Goal: Information Seeking & Learning: Find specific fact

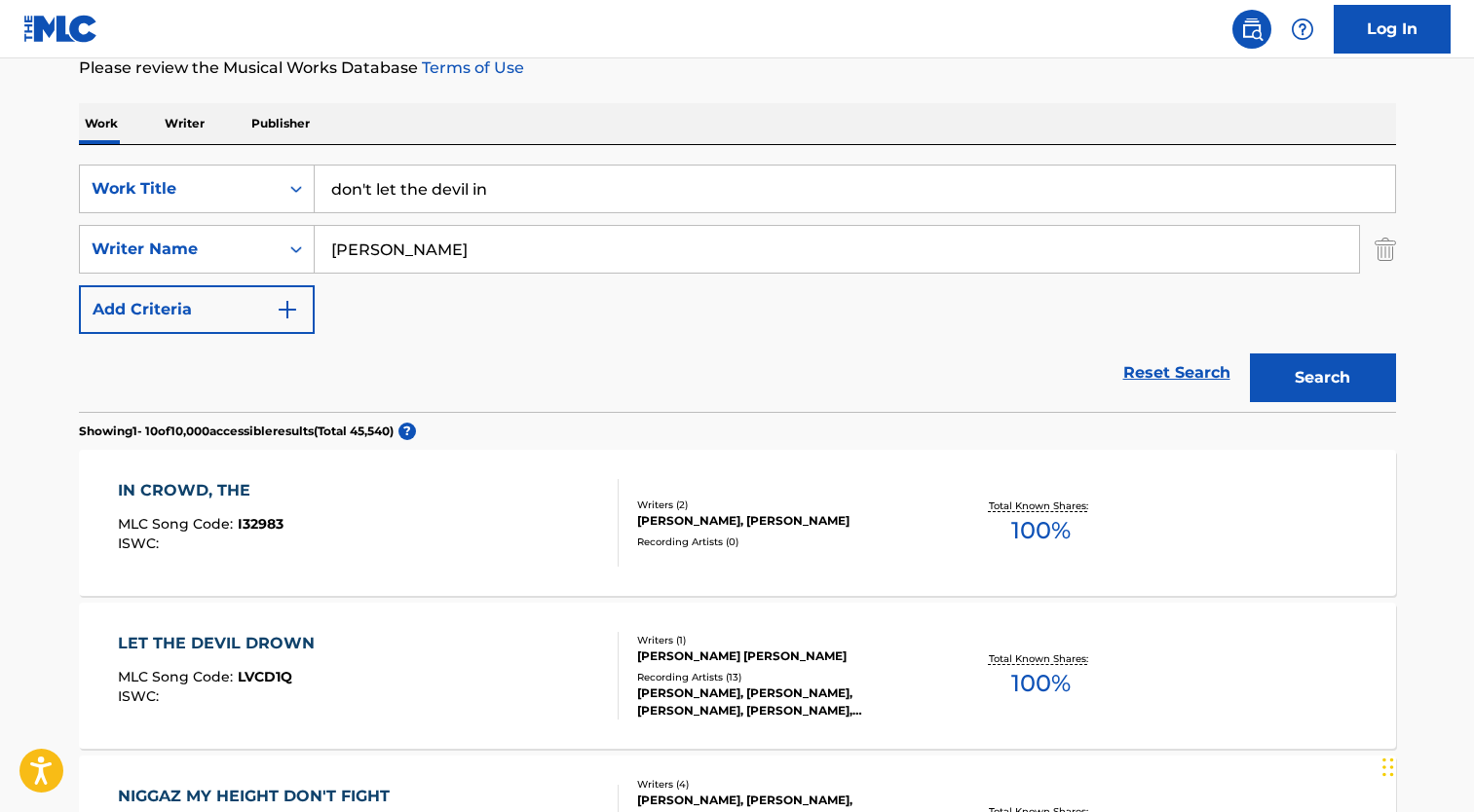
click at [593, 202] on input "don't let the devil in" at bounding box center [855, 188] width 1081 height 47
click at [593, 199] on input "don't let the devil in" at bounding box center [855, 188] width 1081 height 47
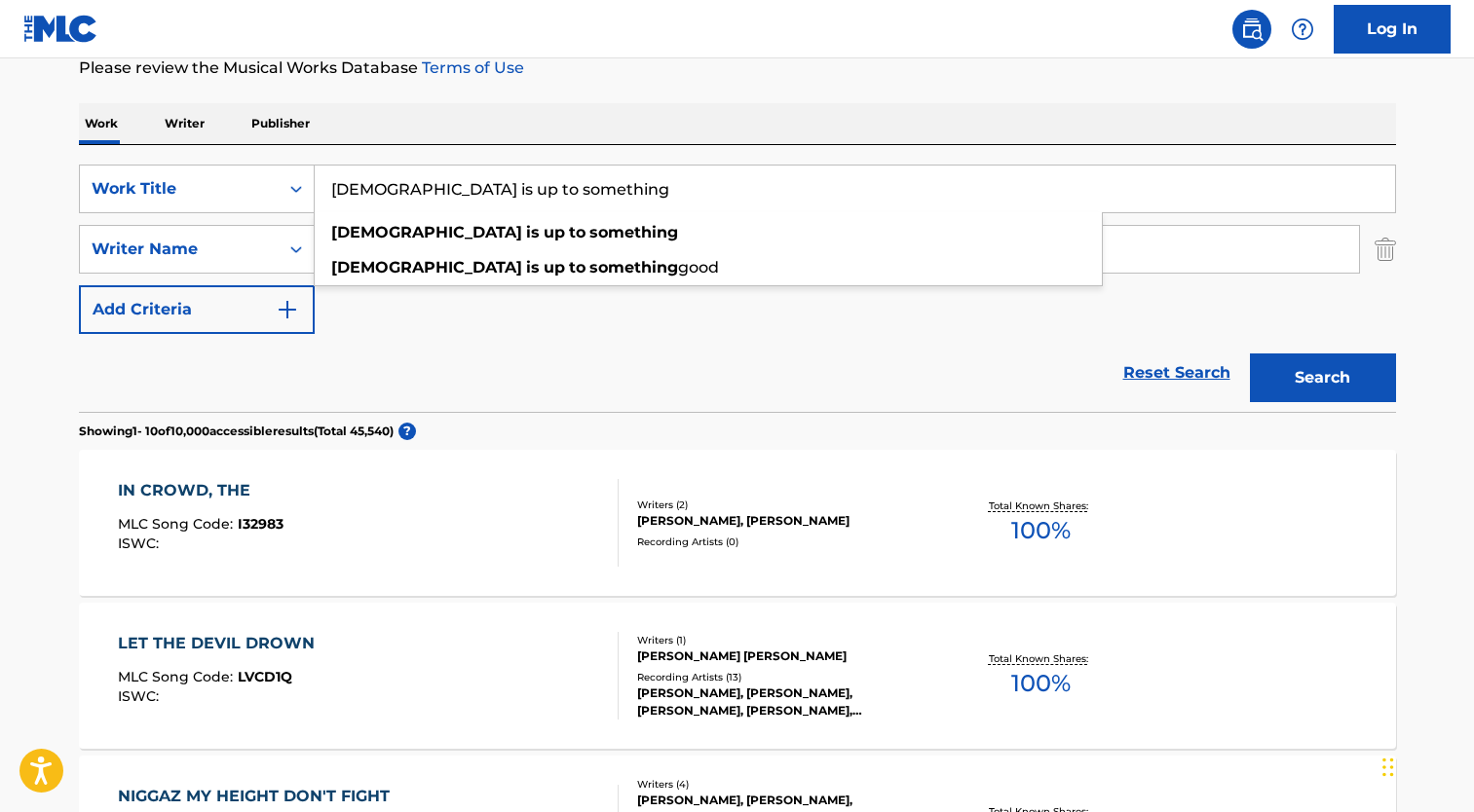
type input "[DEMOGRAPHIC_DATA] is up to something"
click at [1250, 354] on button "Search" at bounding box center [1323, 377] width 147 height 49
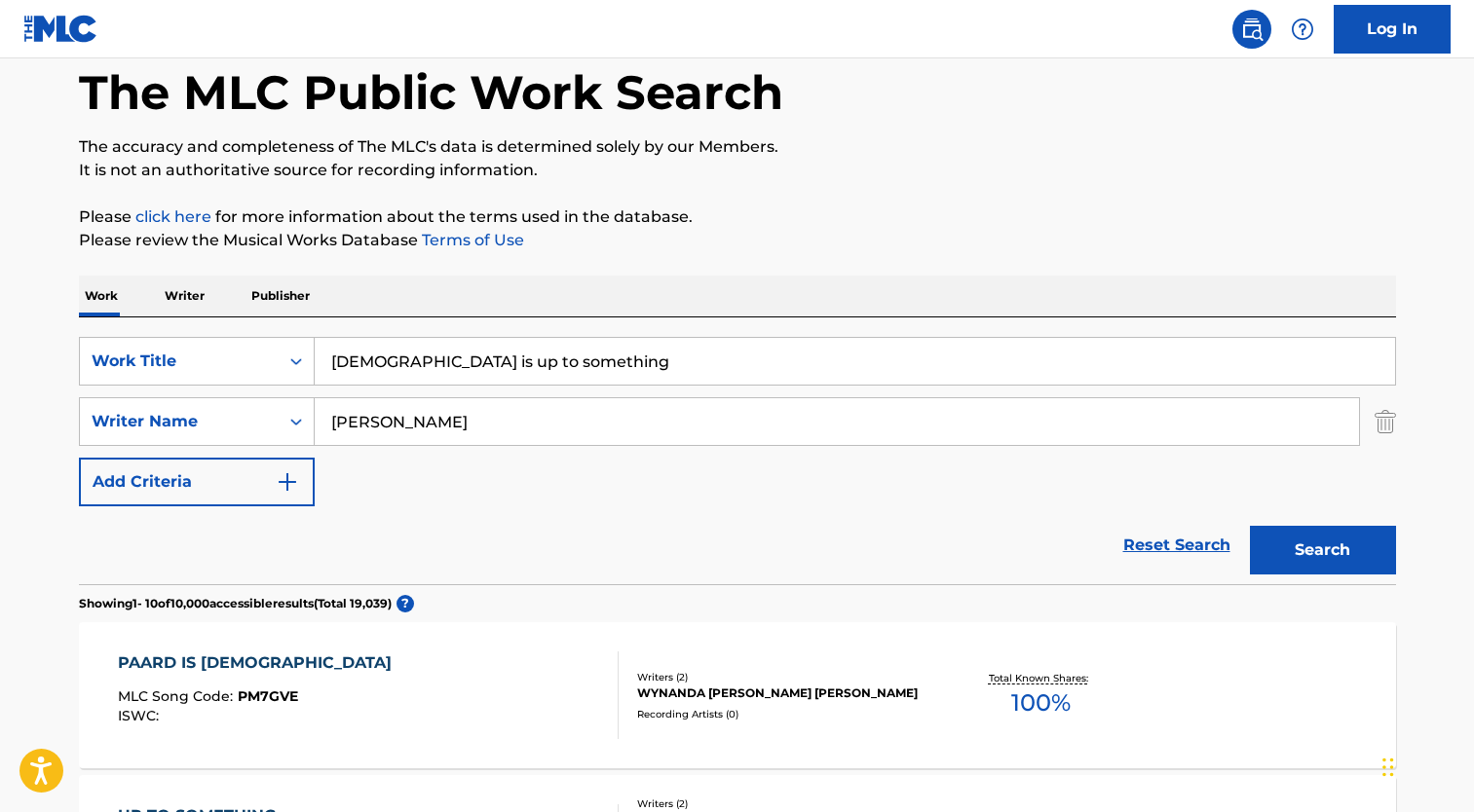
scroll to position [269, 0]
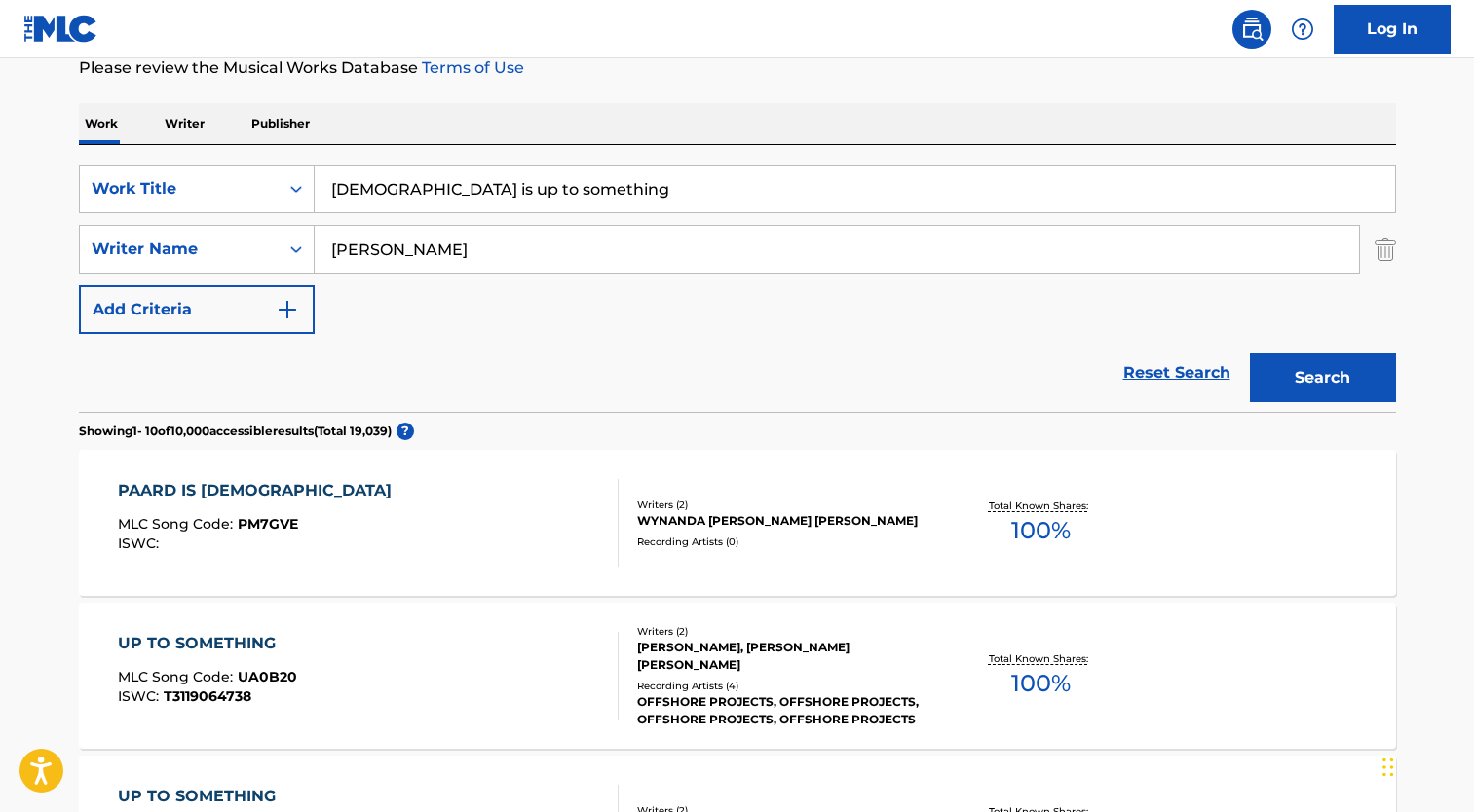
click at [427, 245] on input "[PERSON_NAME]" at bounding box center [837, 249] width 1045 height 47
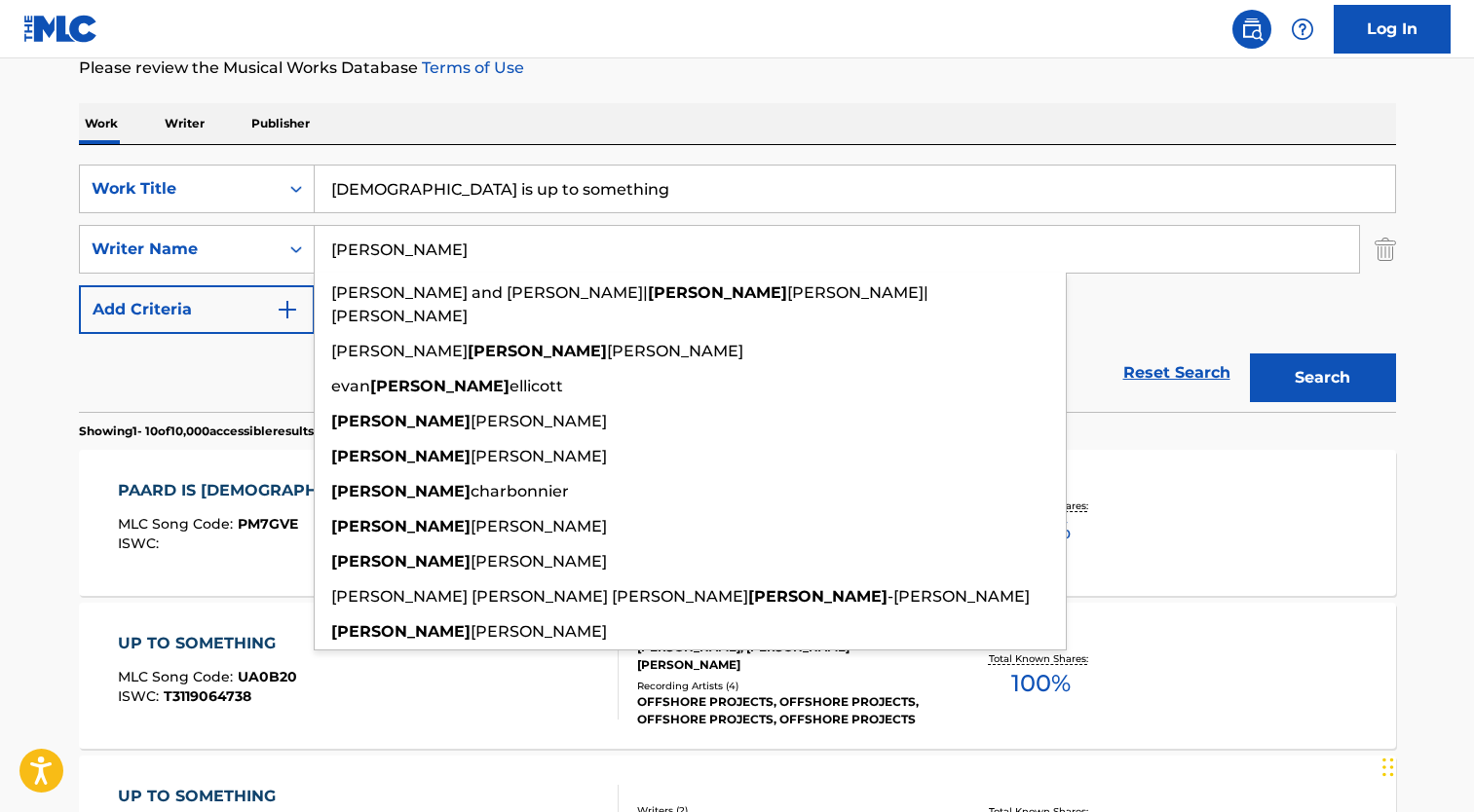
click at [420, 245] on input "[PERSON_NAME]" at bounding box center [837, 249] width 1045 height 47
click at [415, 251] on input "[PERSON_NAME]" at bounding box center [837, 249] width 1045 height 47
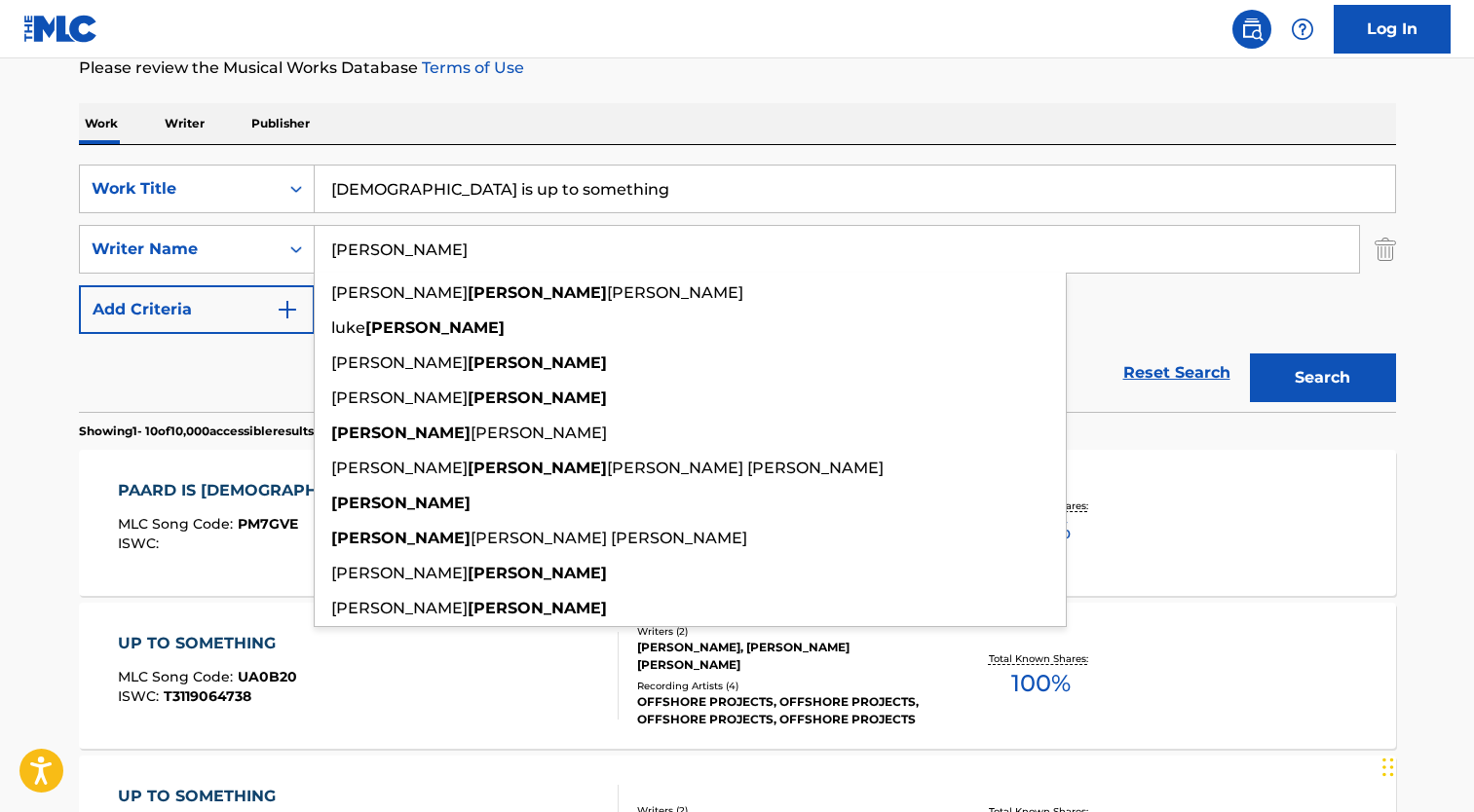
type input "[PERSON_NAME]"
click at [1250, 354] on button "Search" at bounding box center [1323, 377] width 147 height 49
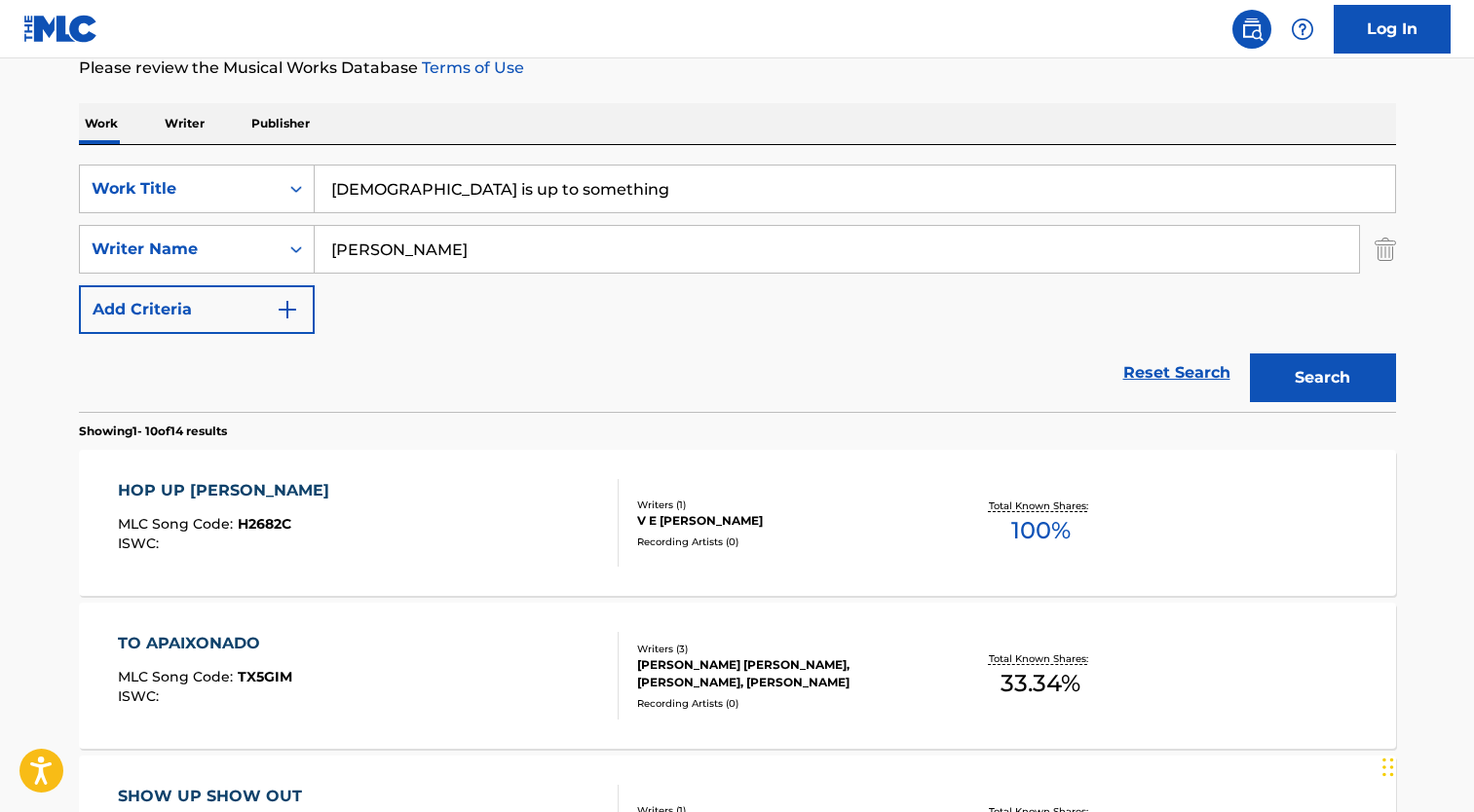
click at [494, 260] on input "[PERSON_NAME]" at bounding box center [837, 249] width 1045 height 47
click at [496, 258] on input "[PERSON_NAME]" at bounding box center [837, 249] width 1045 height 47
click at [497, 256] on input "[PERSON_NAME]" at bounding box center [837, 249] width 1045 height 47
click at [1250, 354] on button "Search" at bounding box center [1323, 377] width 147 height 49
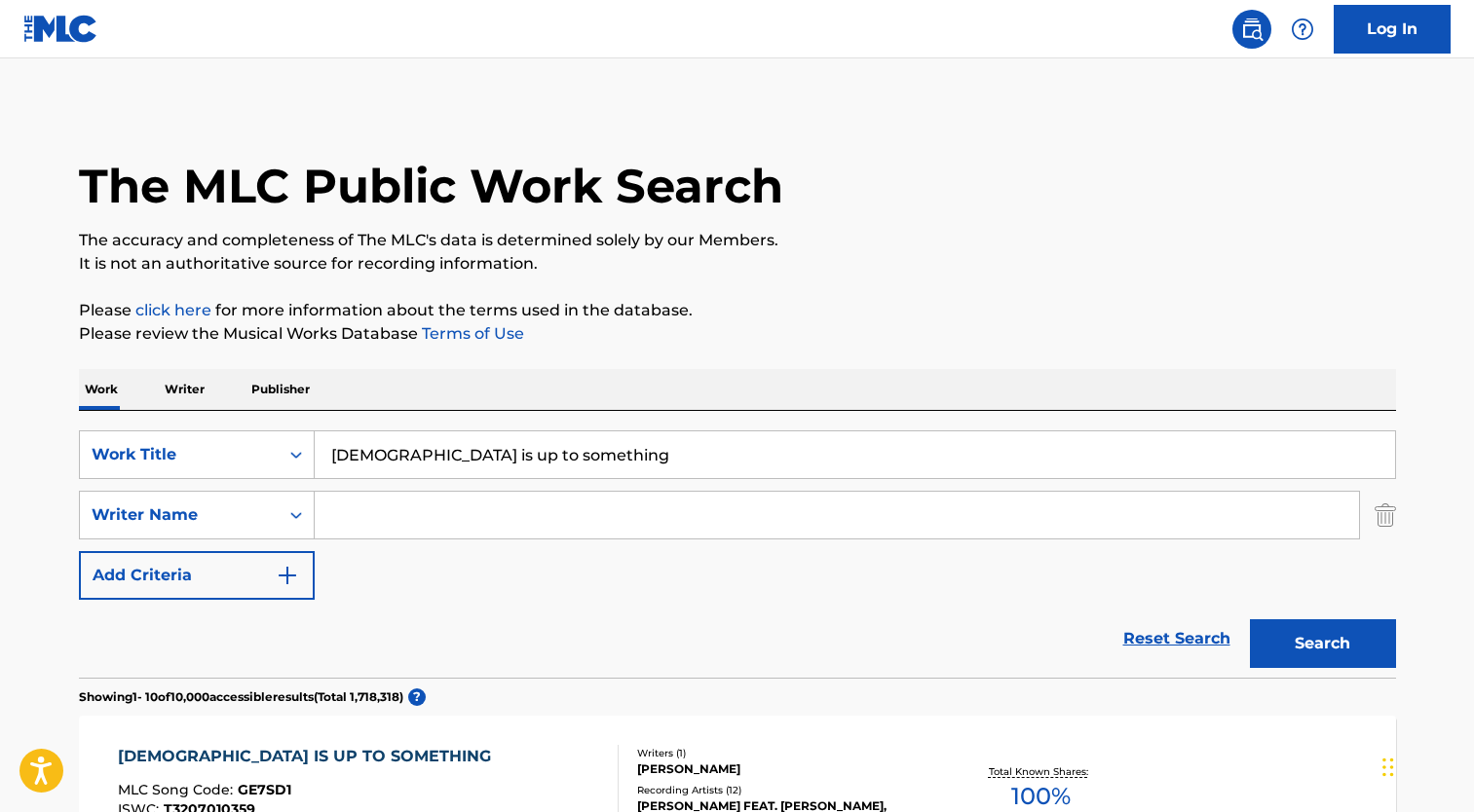
scroll to position [0, 0]
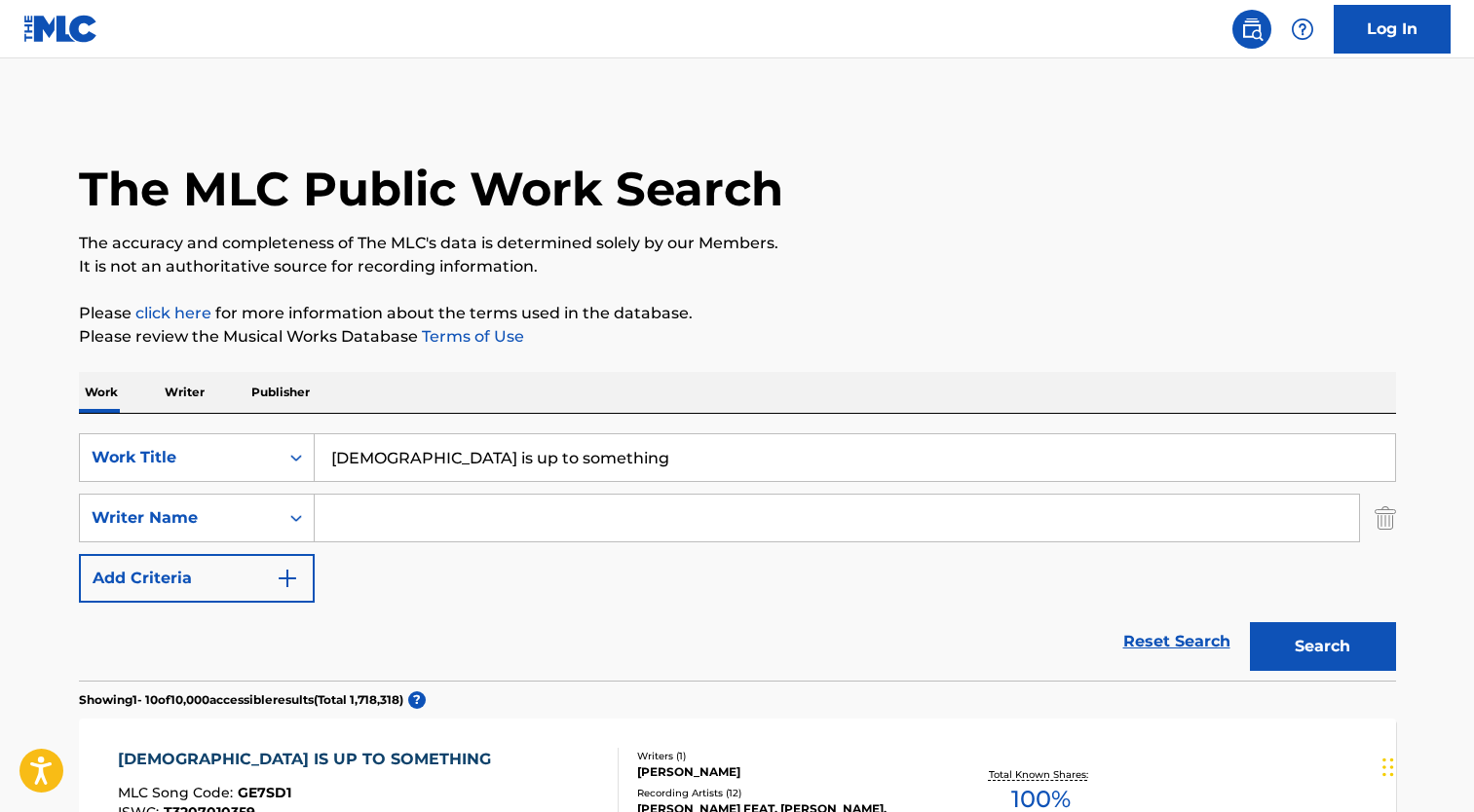
click at [435, 506] on input "Search Form" at bounding box center [837, 518] width 1045 height 47
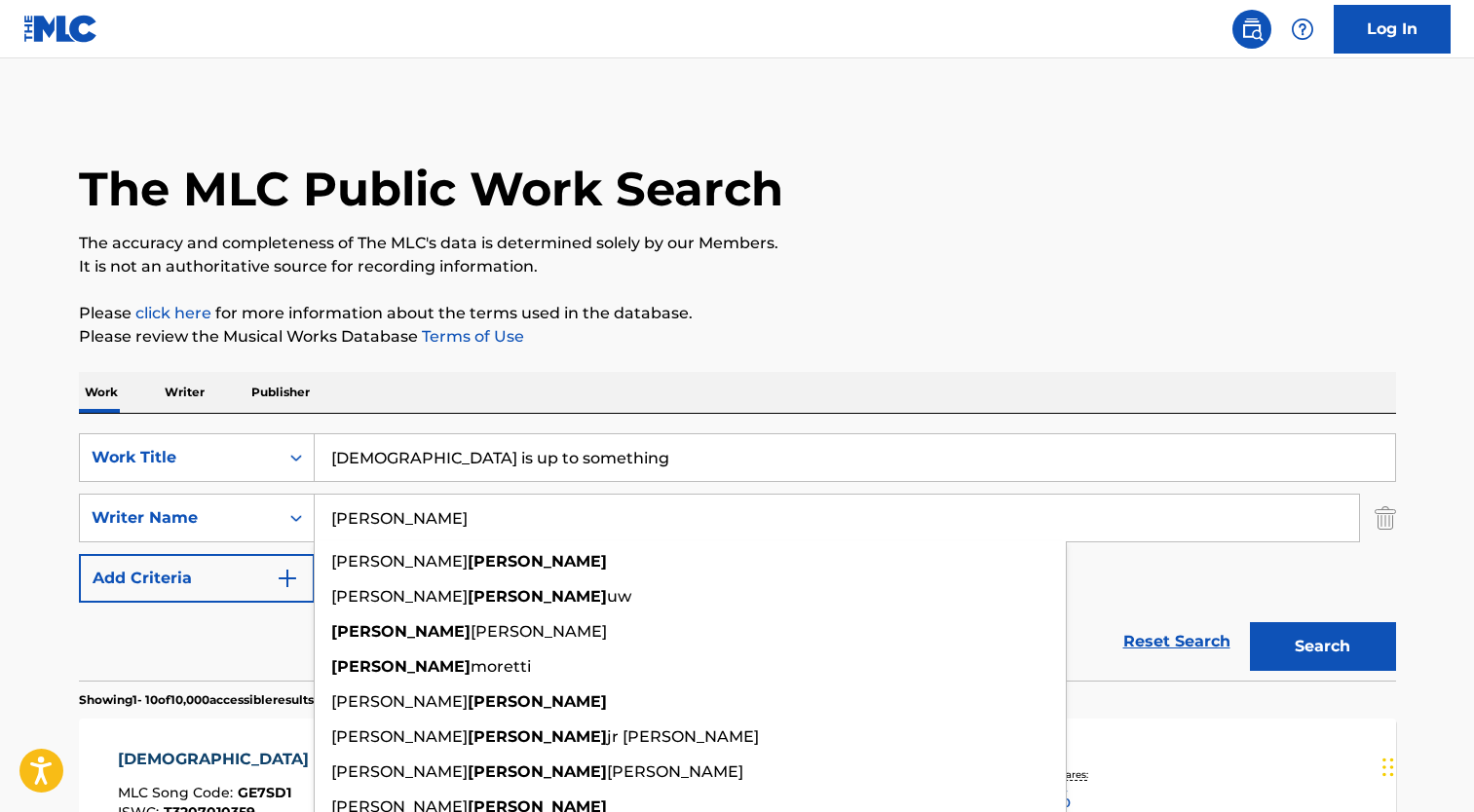
click at [1250, 623] on button "Search" at bounding box center [1323, 647] width 147 height 49
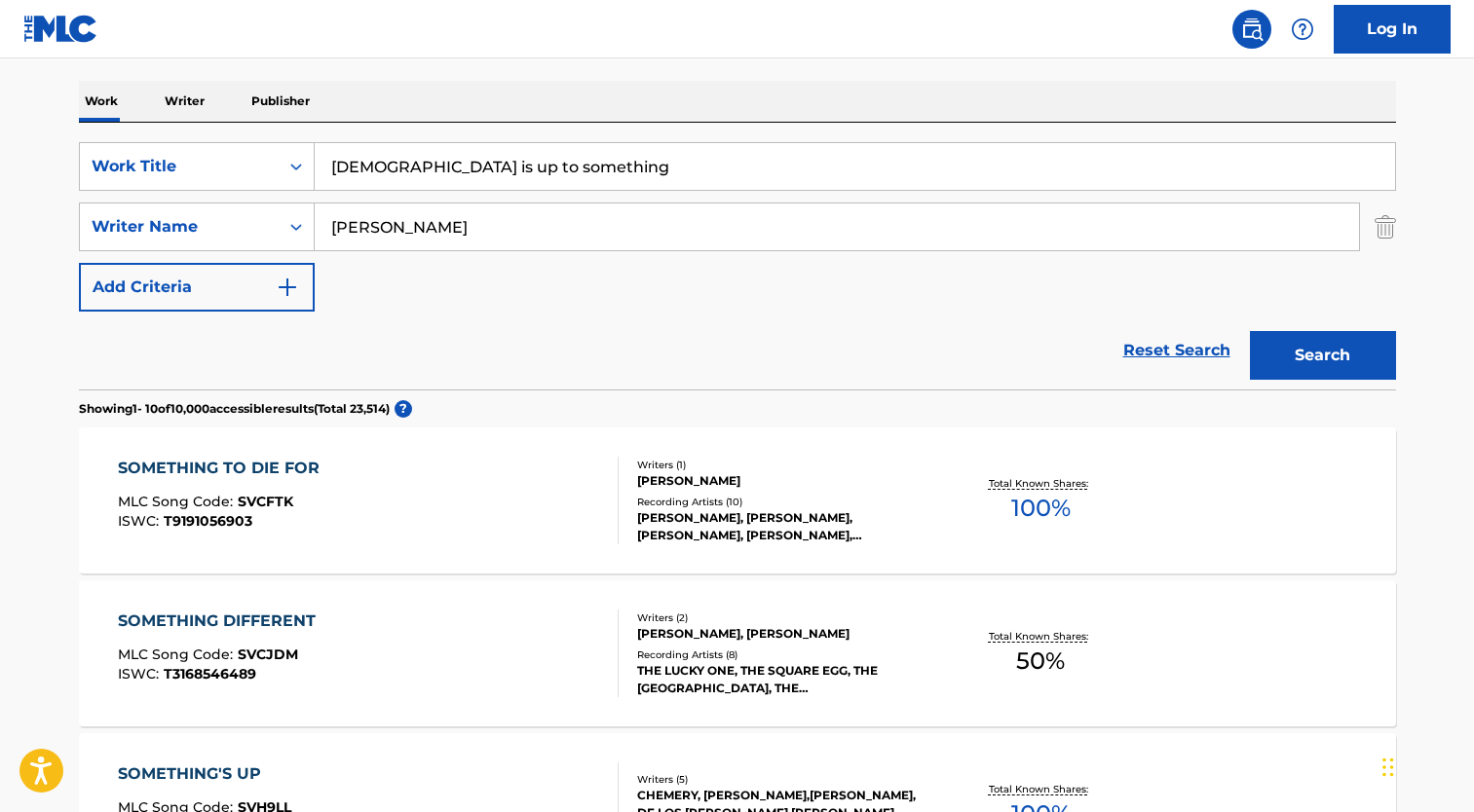
scroll to position [292, 0]
click at [368, 227] on input "[PERSON_NAME]" at bounding box center [837, 226] width 1045 height 47
click at [368, 228] on input "[PERSON_NAME]" at bounding box center [837, 226] width 1045 height 47
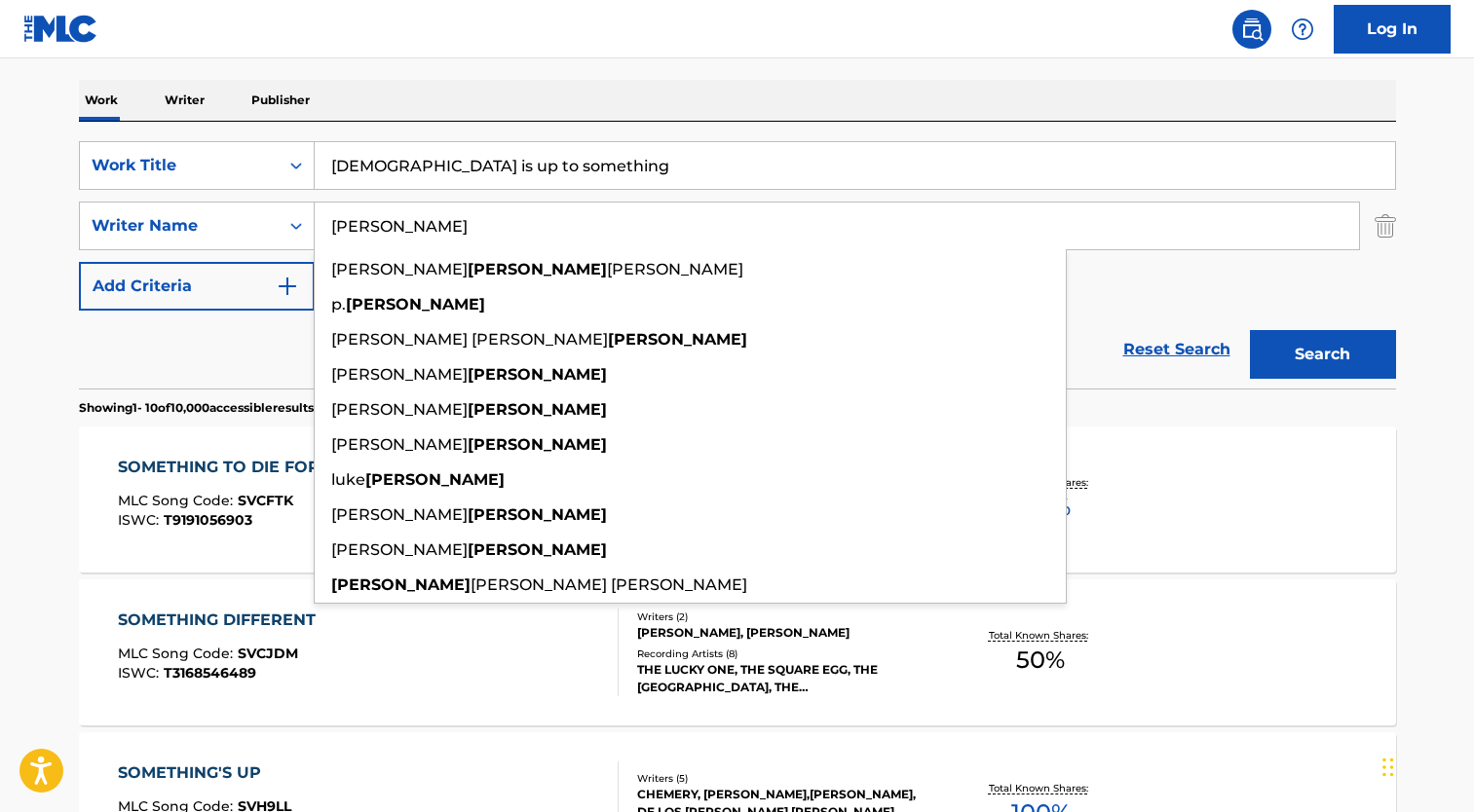
type input "[PERSON_NAME]"
click at [1250, 331] on button "Search" at bounding box center [1323, 355] width 147 height 49
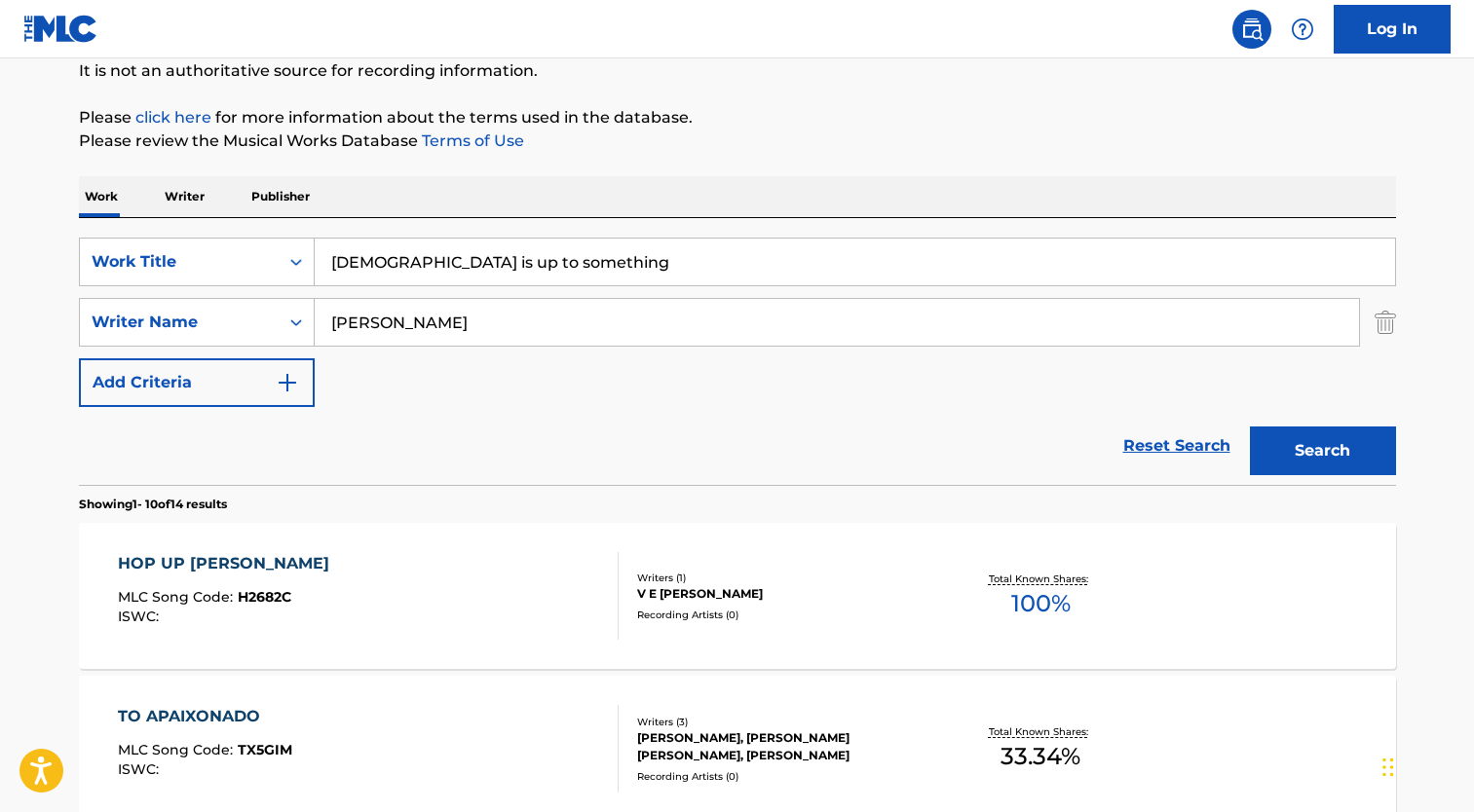
scroll to position [0, 0]
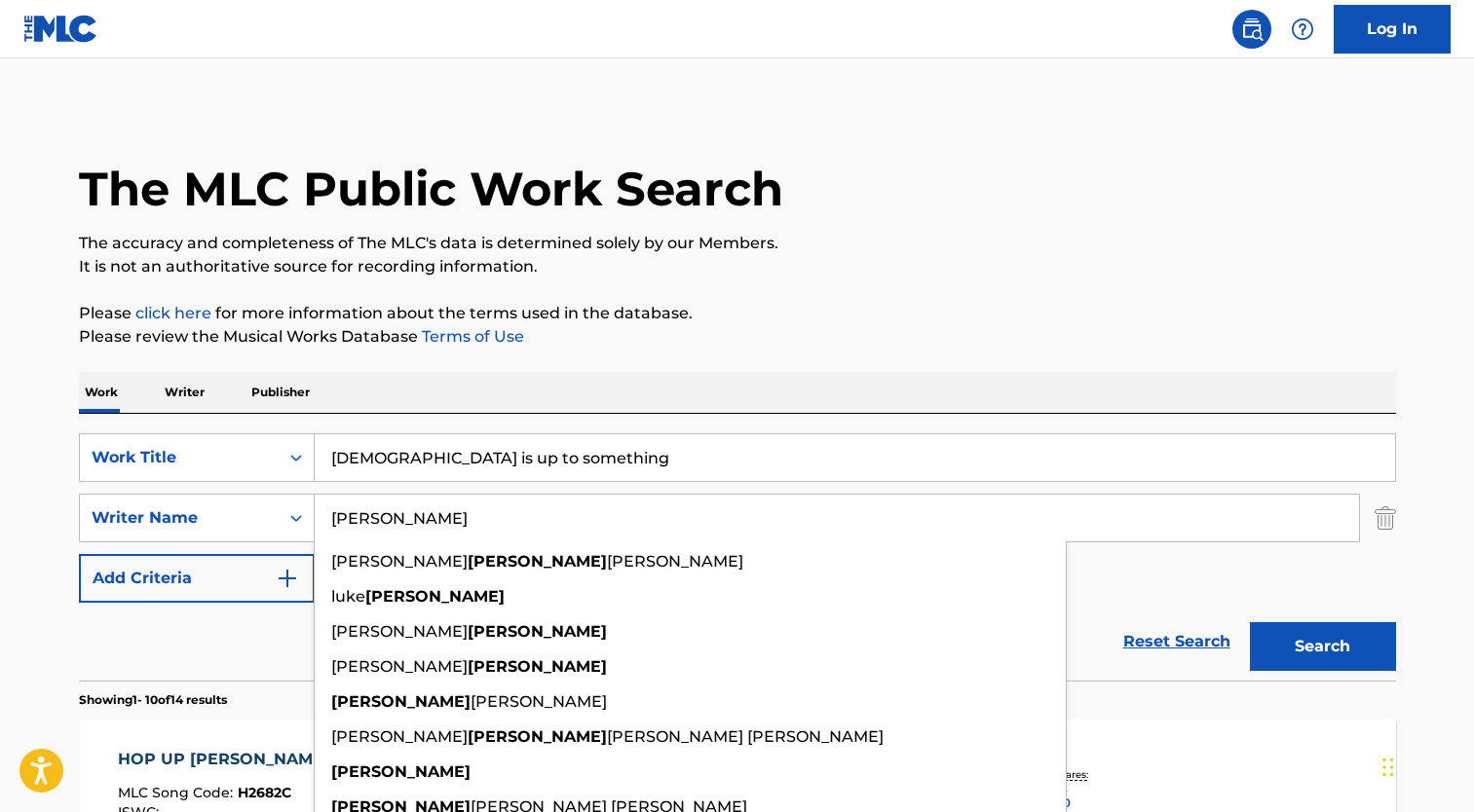
click at [417, 465] on input "[DEMOGRAPHIC_DATA] is up to something" at bounding box center [855, 457] width 1081 height 47
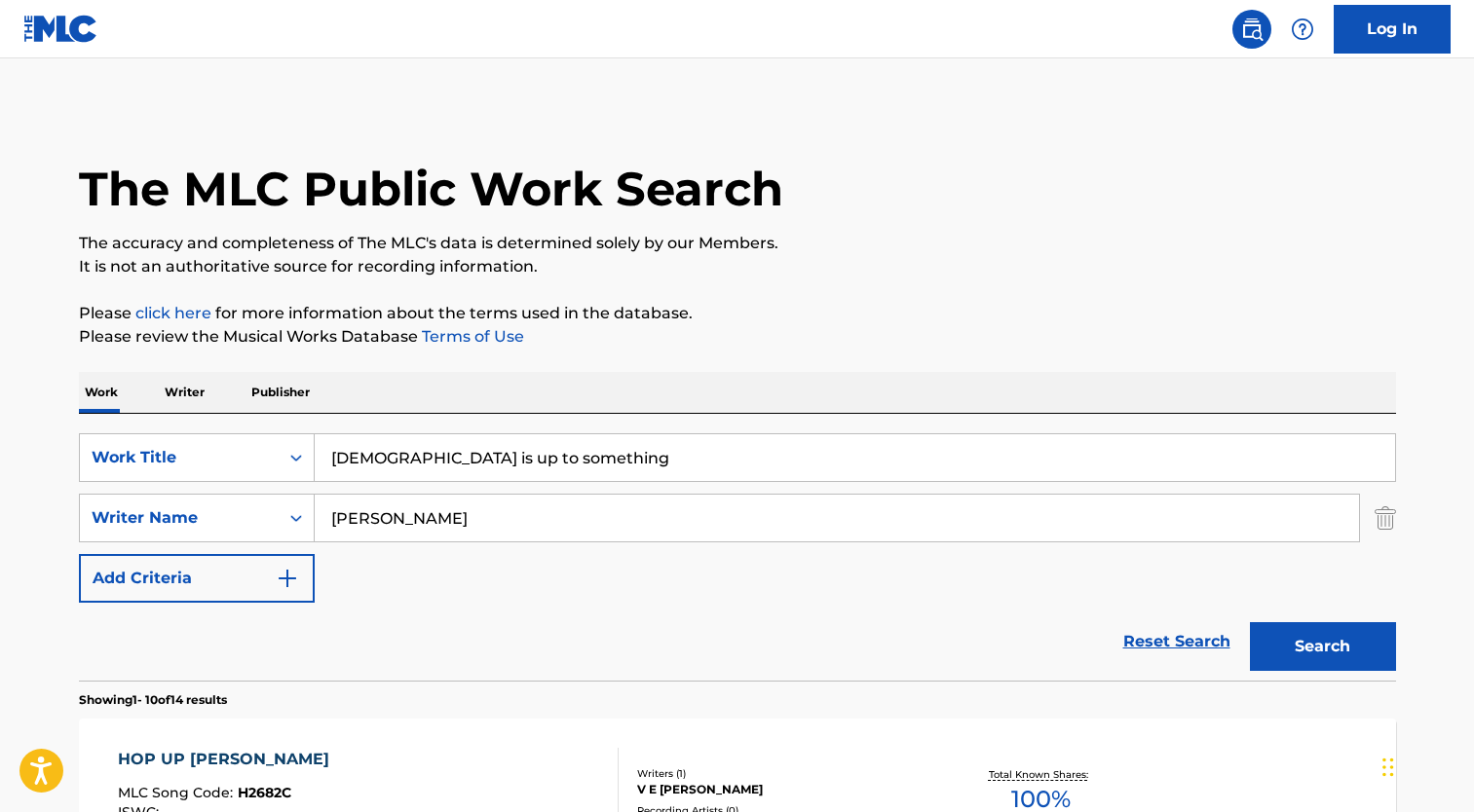
click at [417, 465] on input "[DEMOGRAPHIC_DATA] is up to something" at bounding box center [855, 457] width 1081 height 47
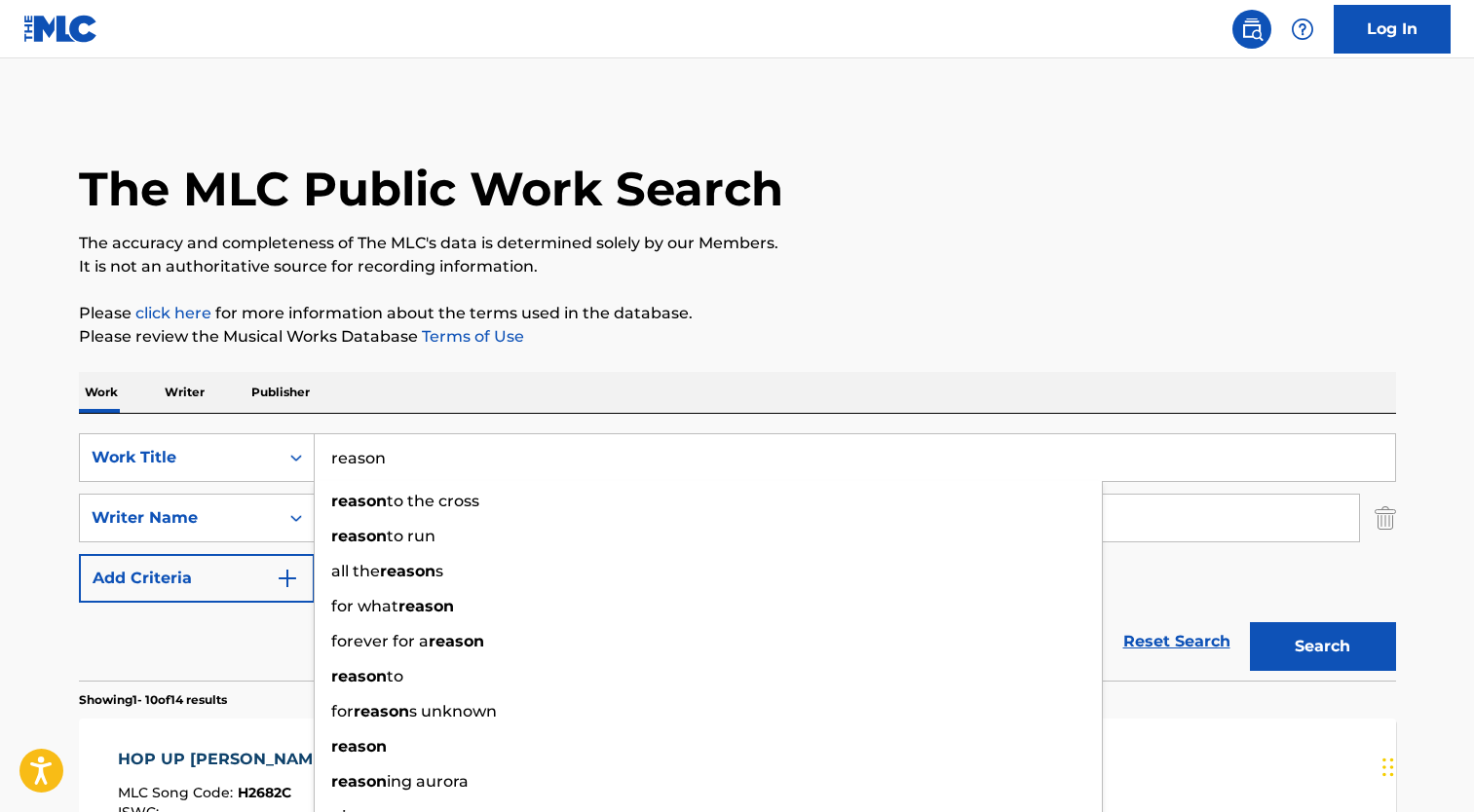
click at [600, 312] on p "Please click here for more information about the terms used in the database." at bounding box center [738, 314] width 1317 height 24
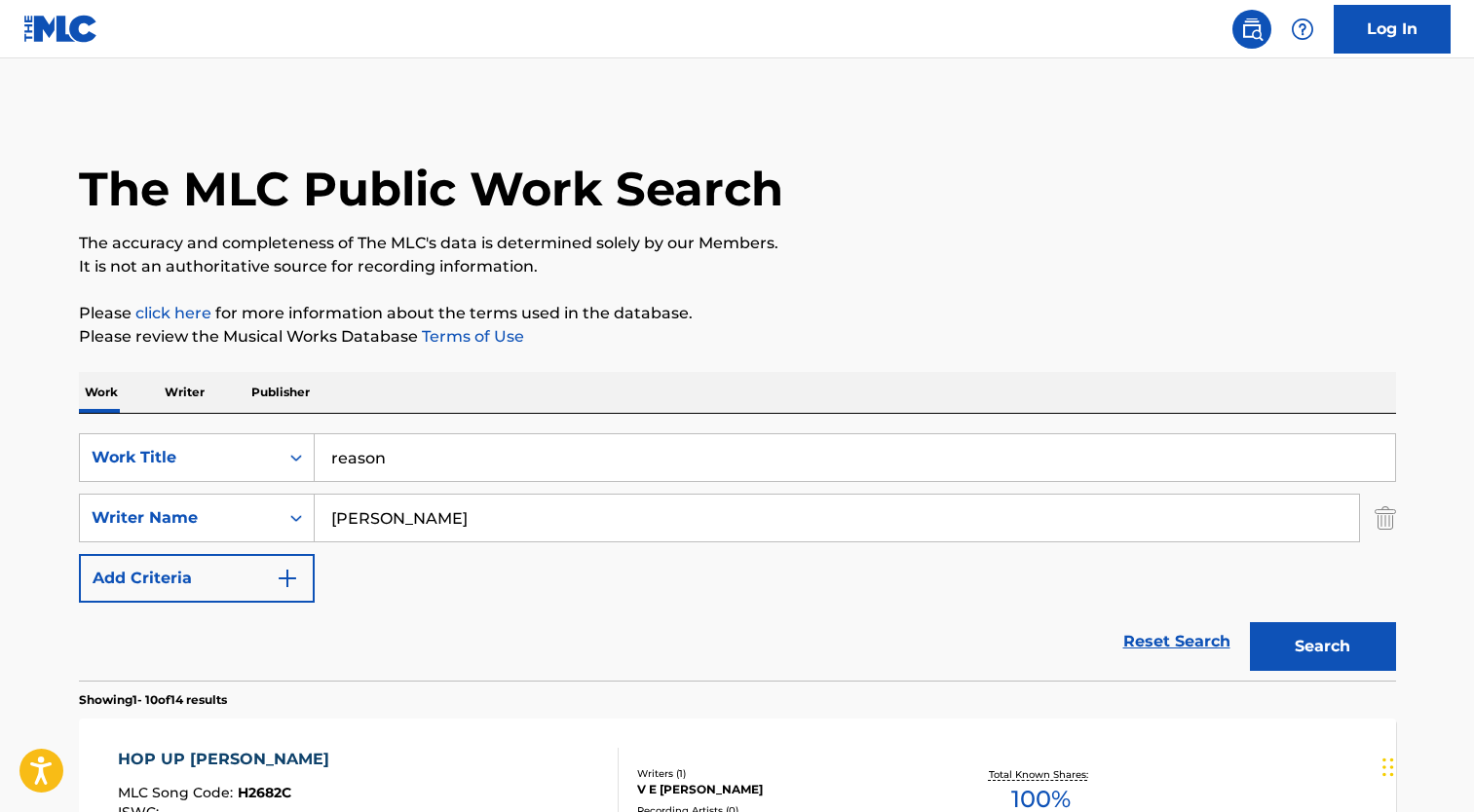
click at [1308, 639] on button "Search" at bounding box center [1323, 647] width 147 height 49
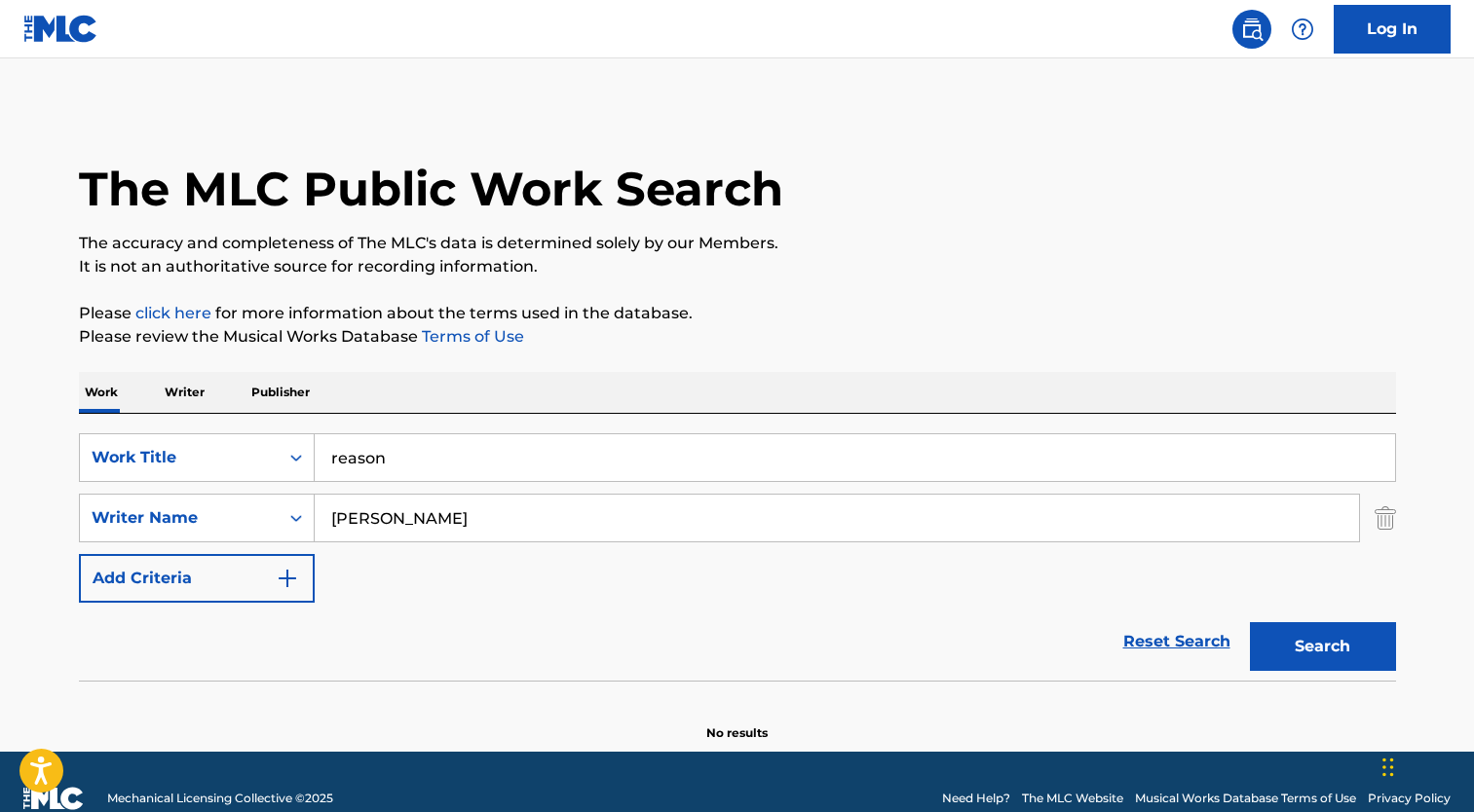
click at [560, 464] on input "reason" at bounding box center [855, 457] width 1081 height 47
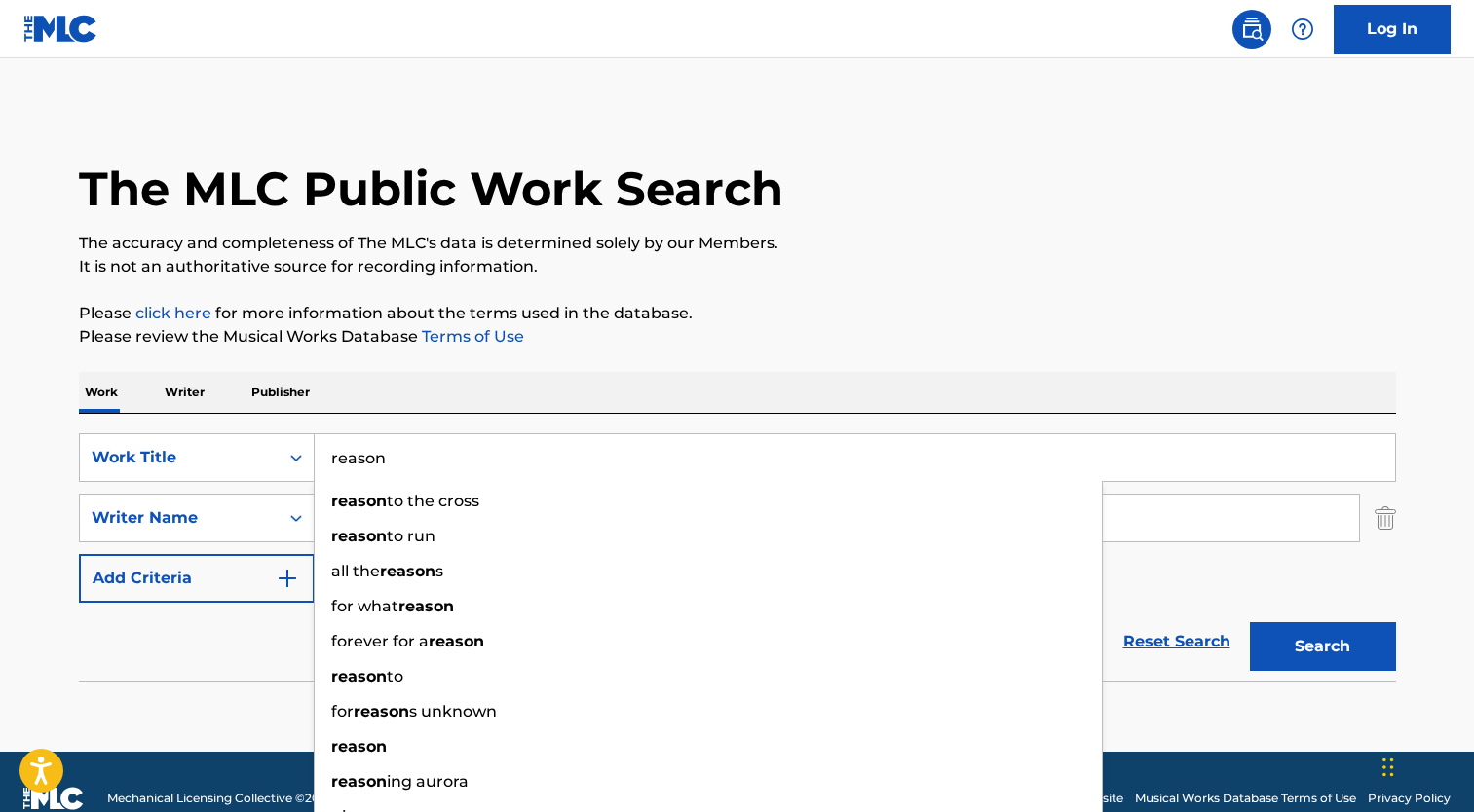
click at [560, 464] on input "reason" at bounding box center [855, 457] width 1081 height 47
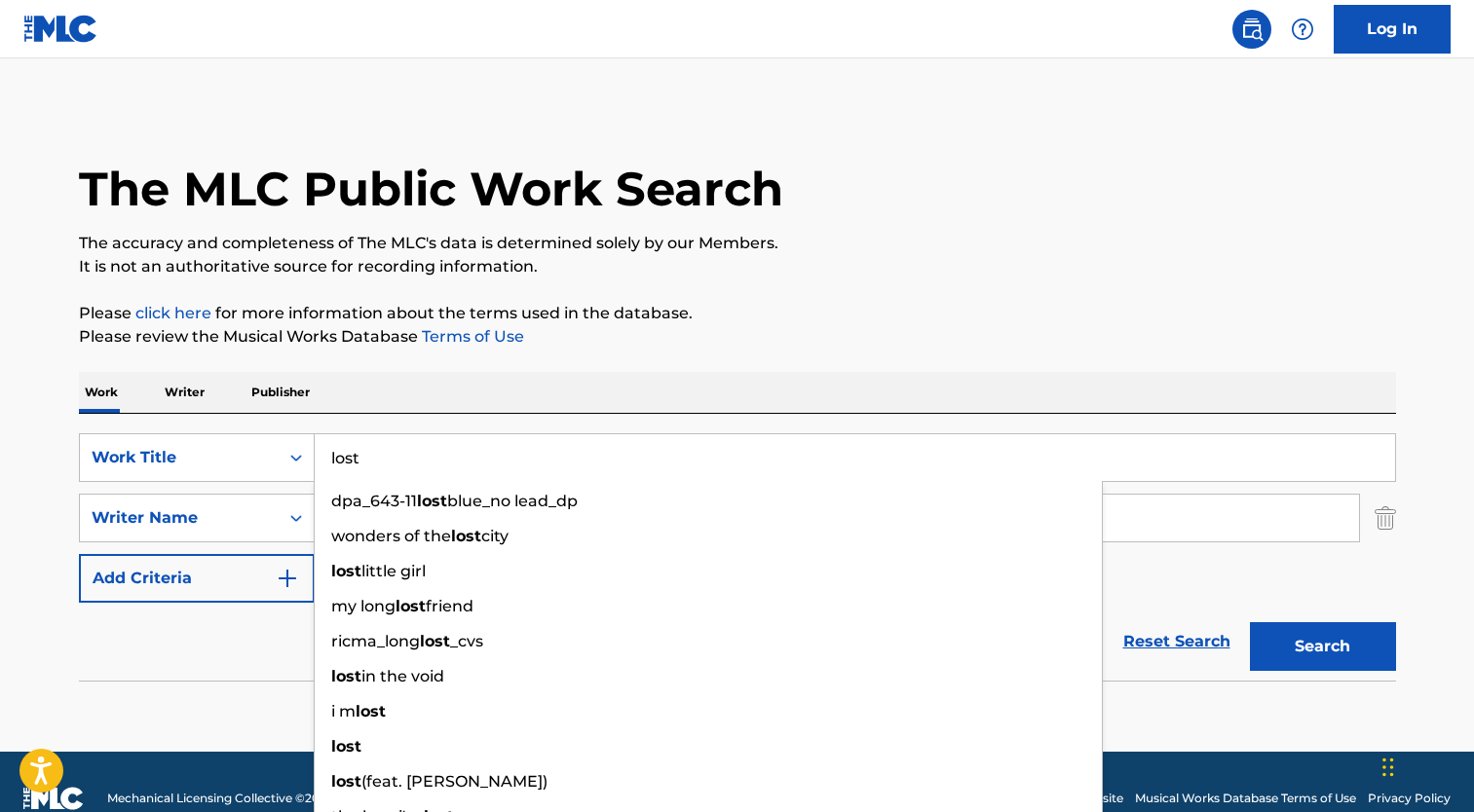
type input "lost"
click at [102, 688] on section at bounding box center [738, 686] width 1317 height 11
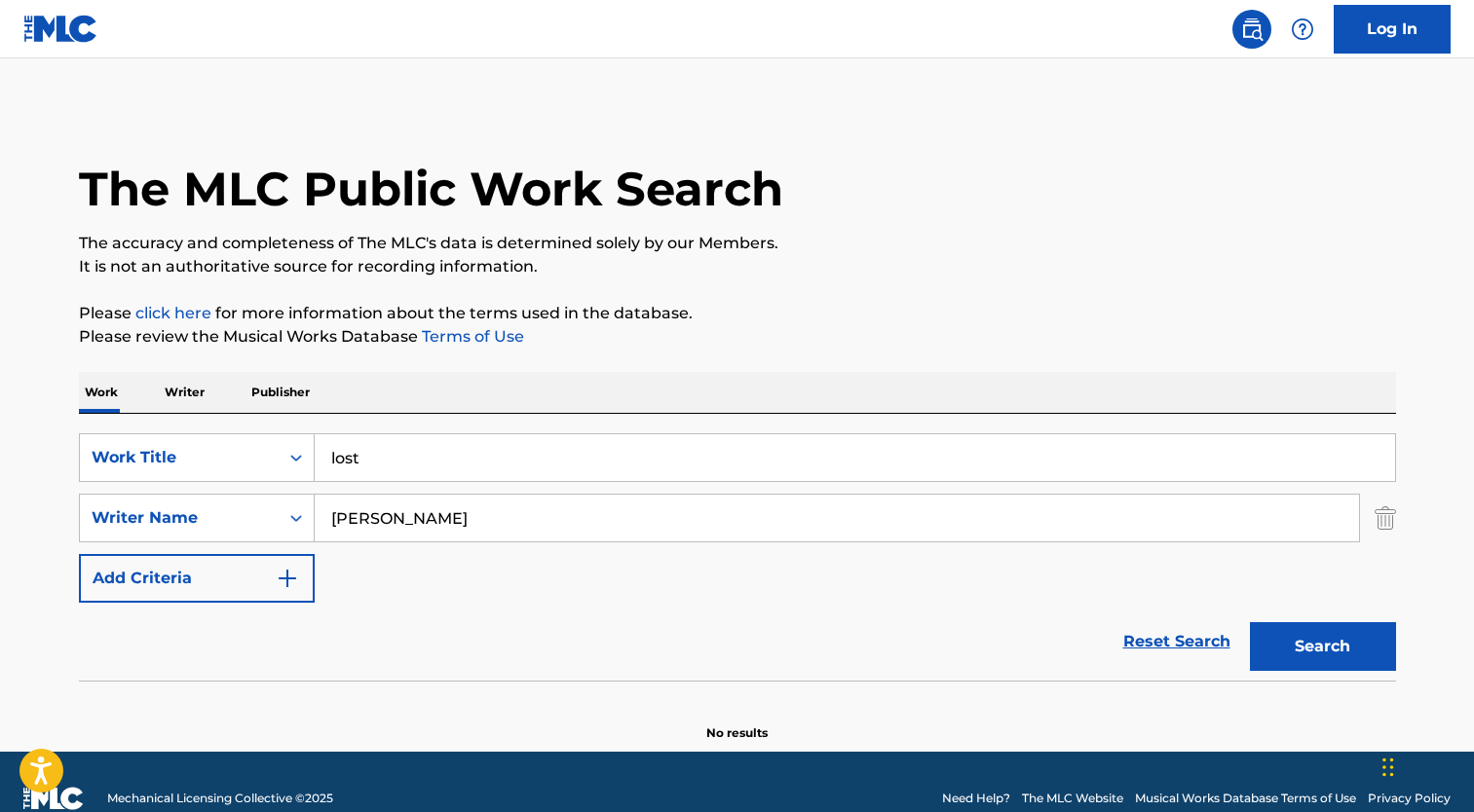
click at [442, 515] on input "[PERSON_NAME]" at bounding box center [837, 518] width 1045 height 47
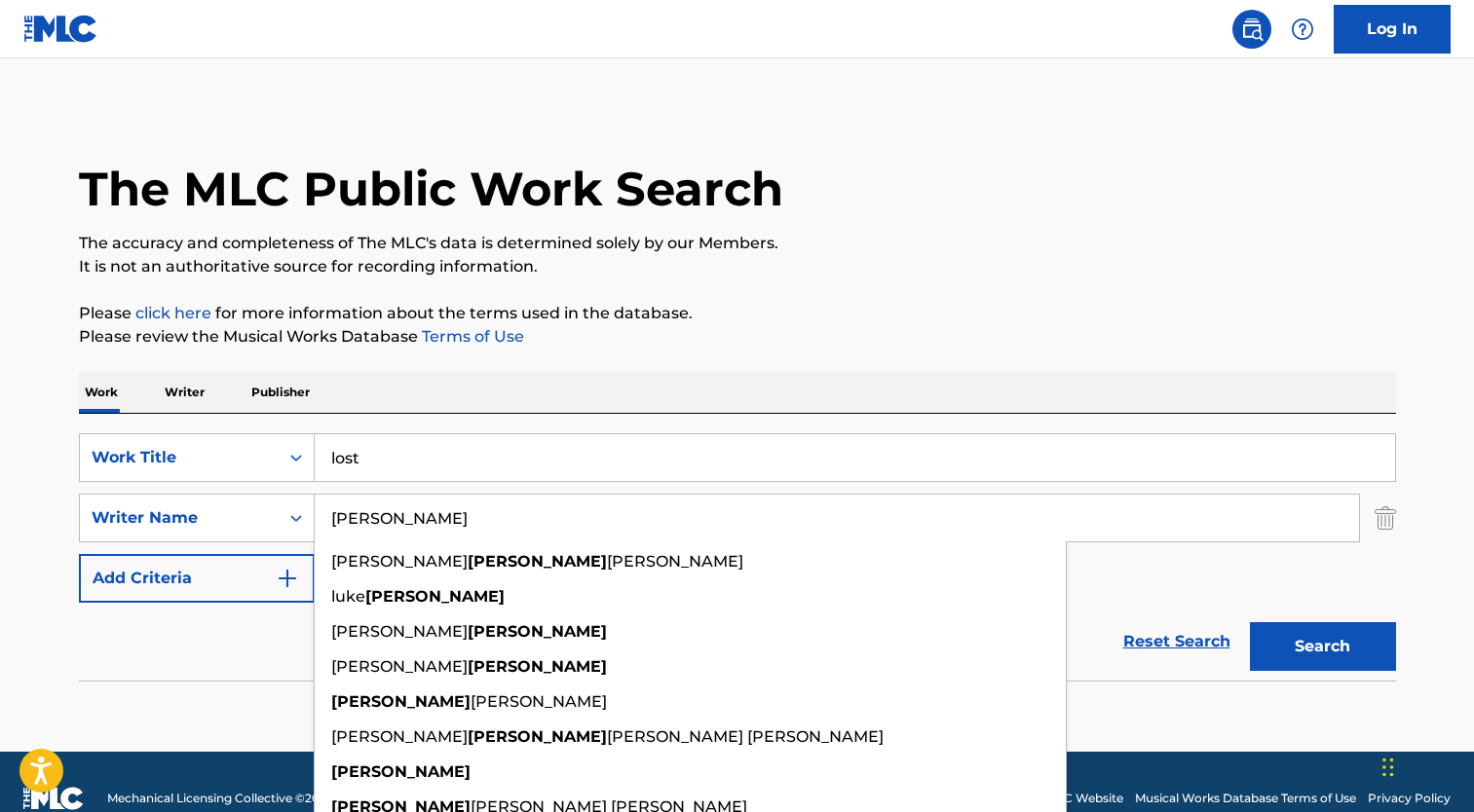
click at [442, 515] on input "[PERSON_NAME]" at bounding box center [837, 518] width 1045 height 47
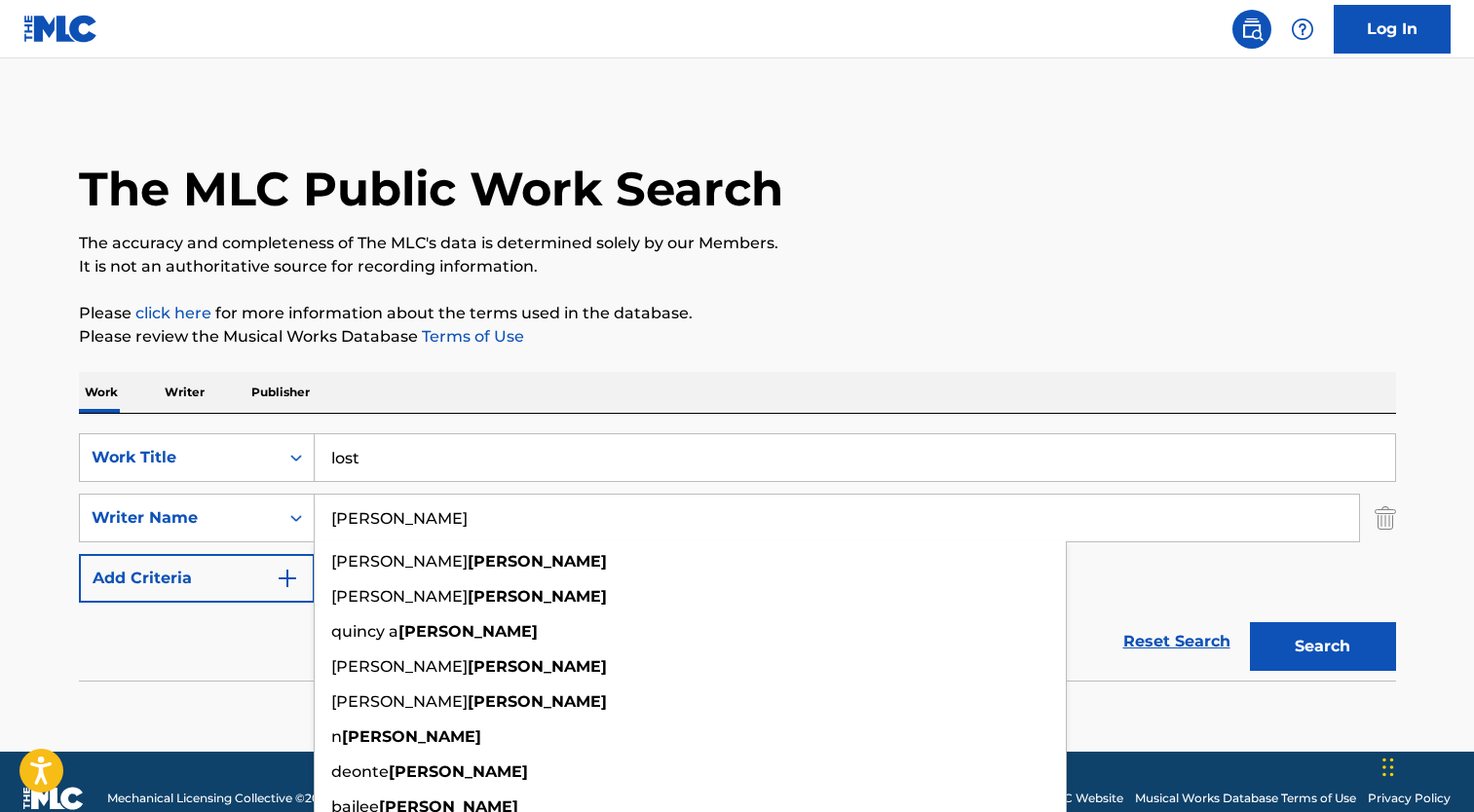
click at [1250, 623] on button "Search" at bounding box center [1323, 647] width 147 height 49
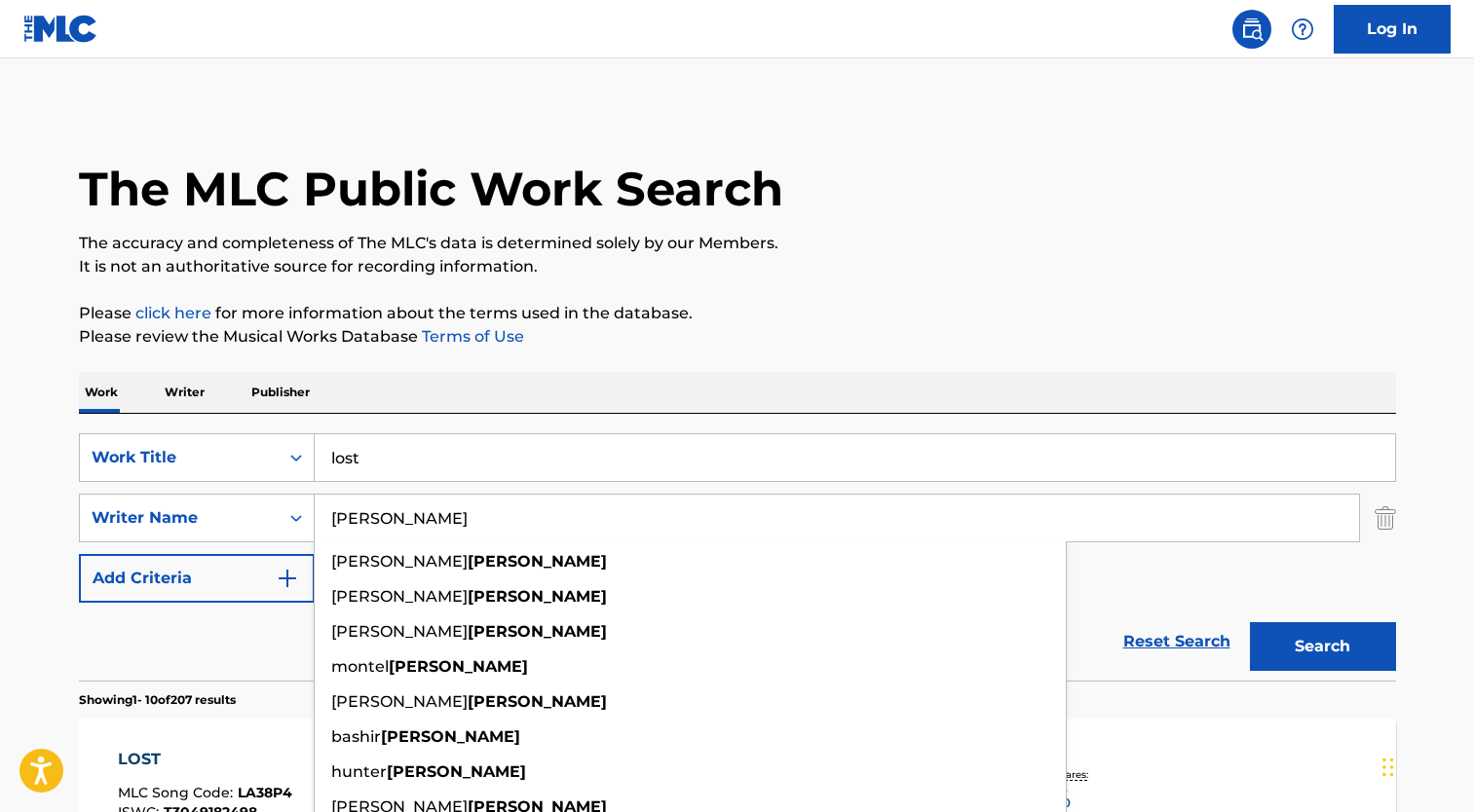
click at [337, 525] on input "[PERSON_NAME]" at bounding box center [837, 518] width 1045 height 47
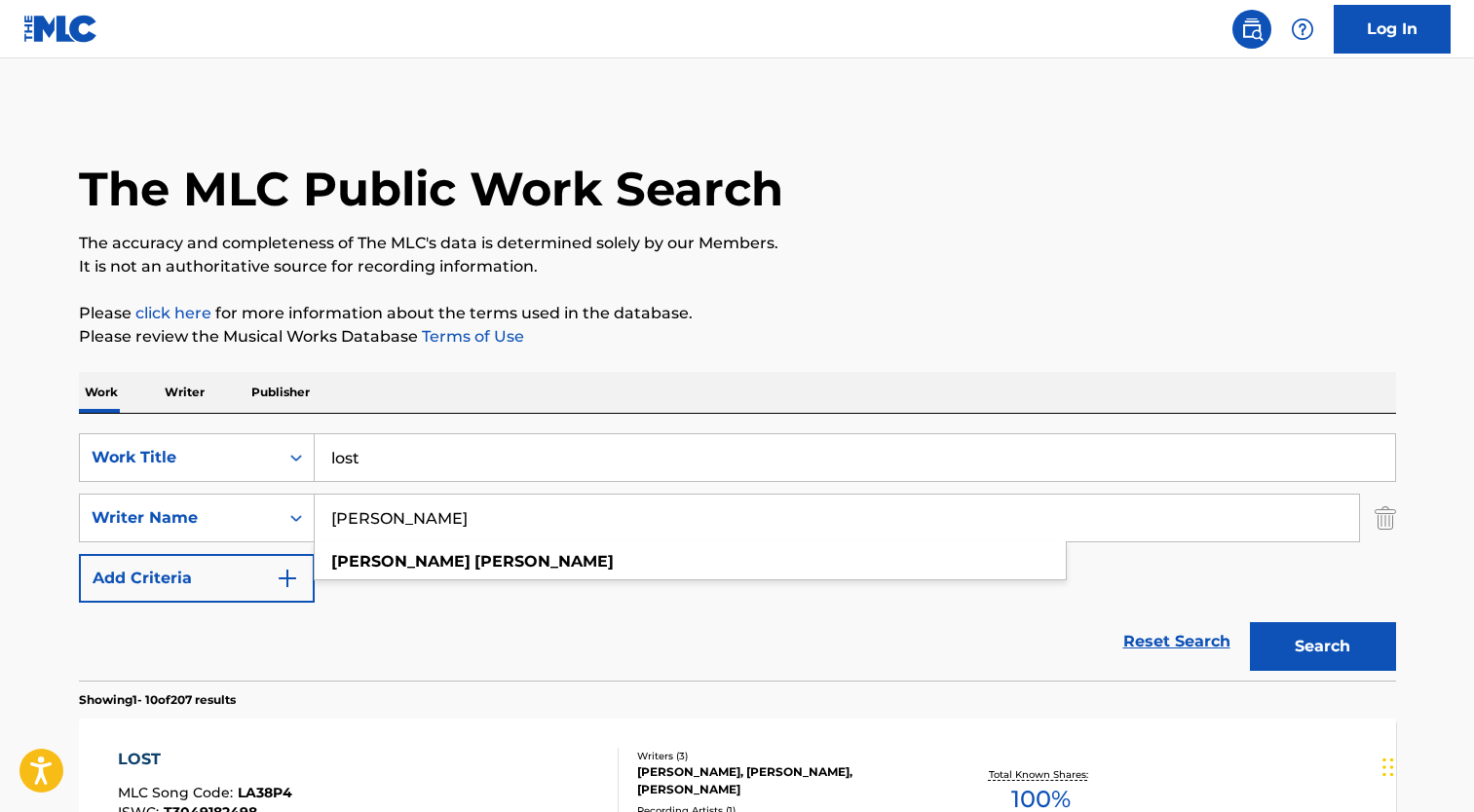
click at [1250, 623] on button "Search" at bounding box center [1323, 647] width 147 height 49
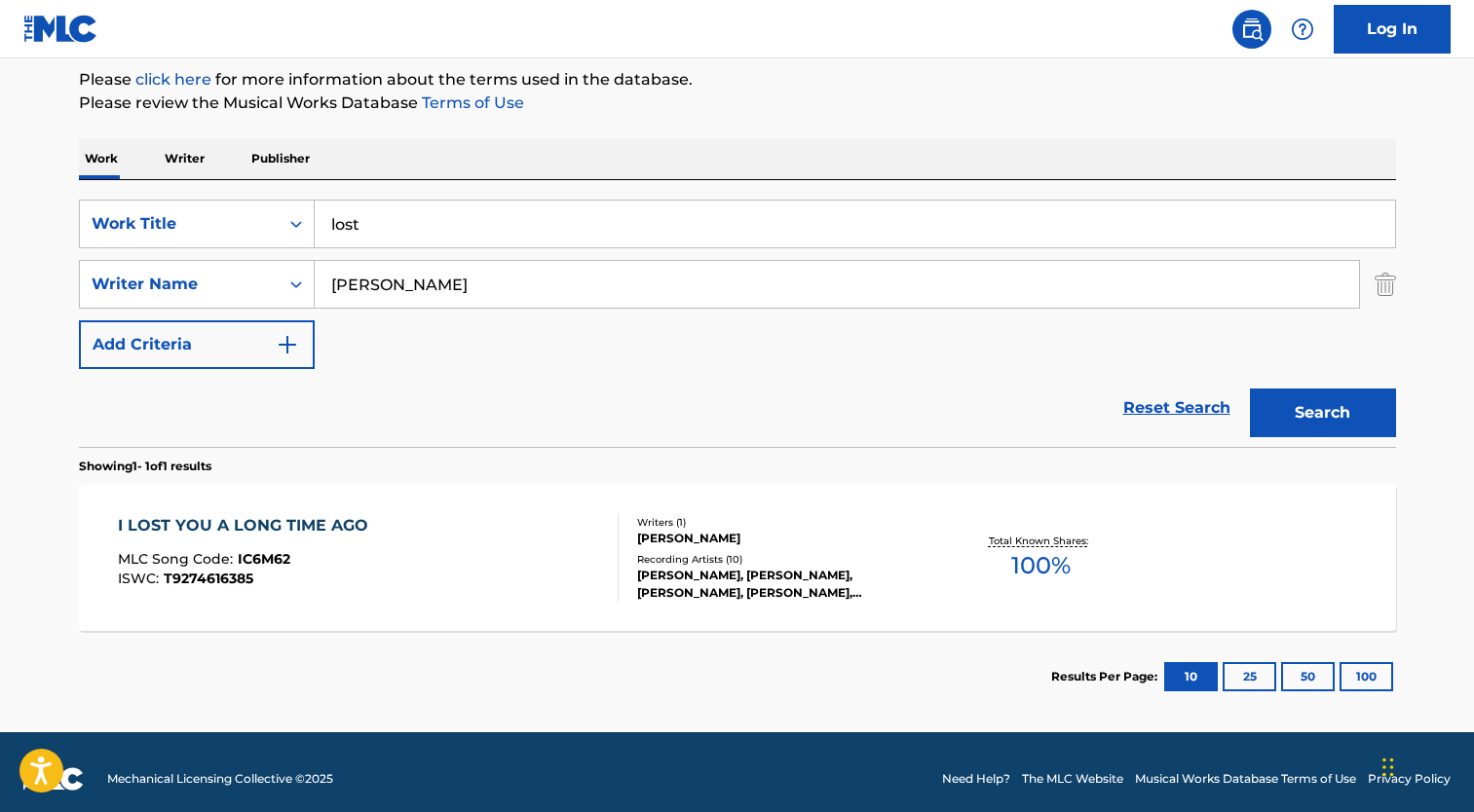
scroll to position [248, 0]
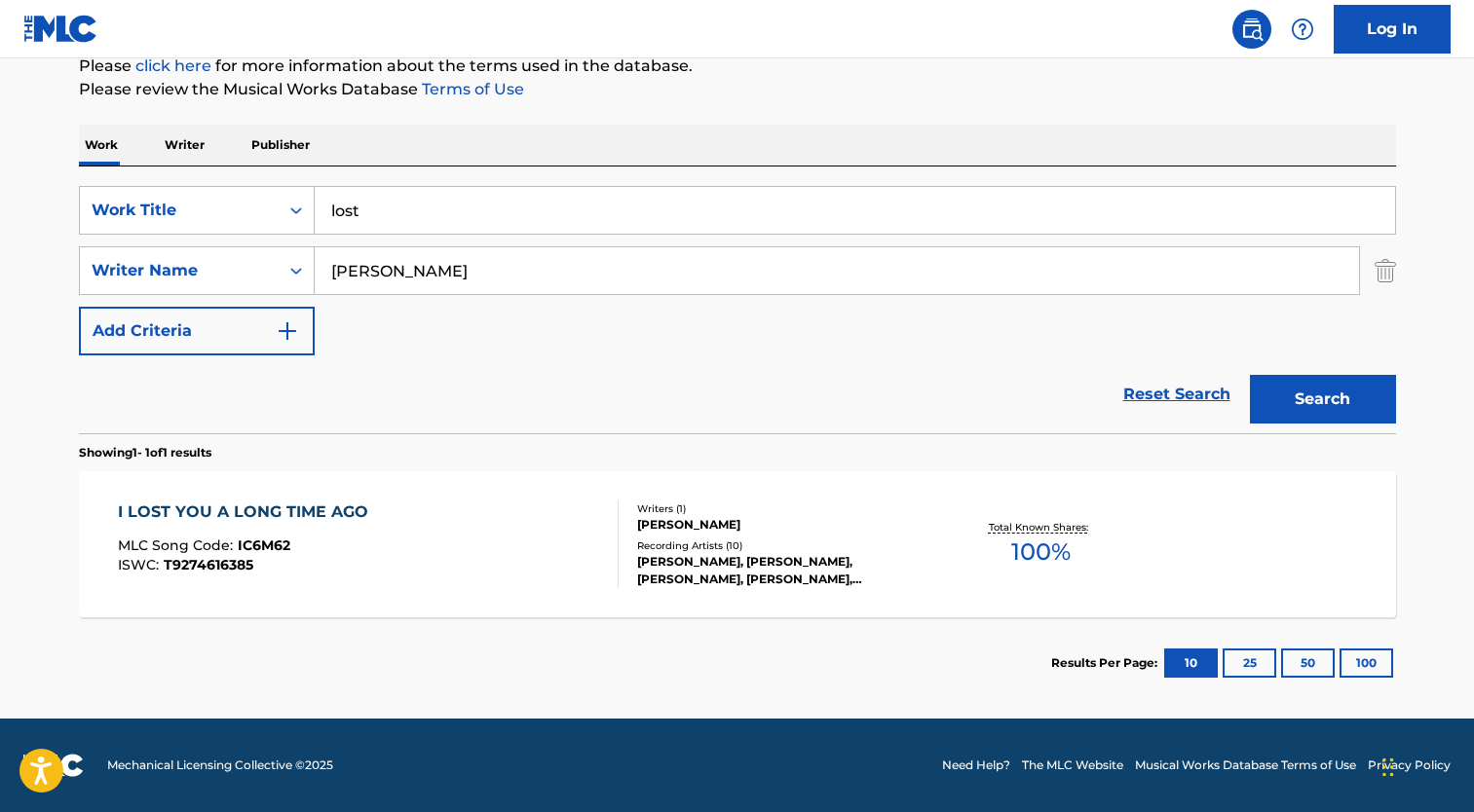
click at [389, 273] on input "[PERSON_NAME]" at bounding box center [837, 270] width 1045 height 47
type input "[PERSON_NAME]"
click at [1250, 375] on button "Search" at bounding box center [1323, 399] width 147 height 49
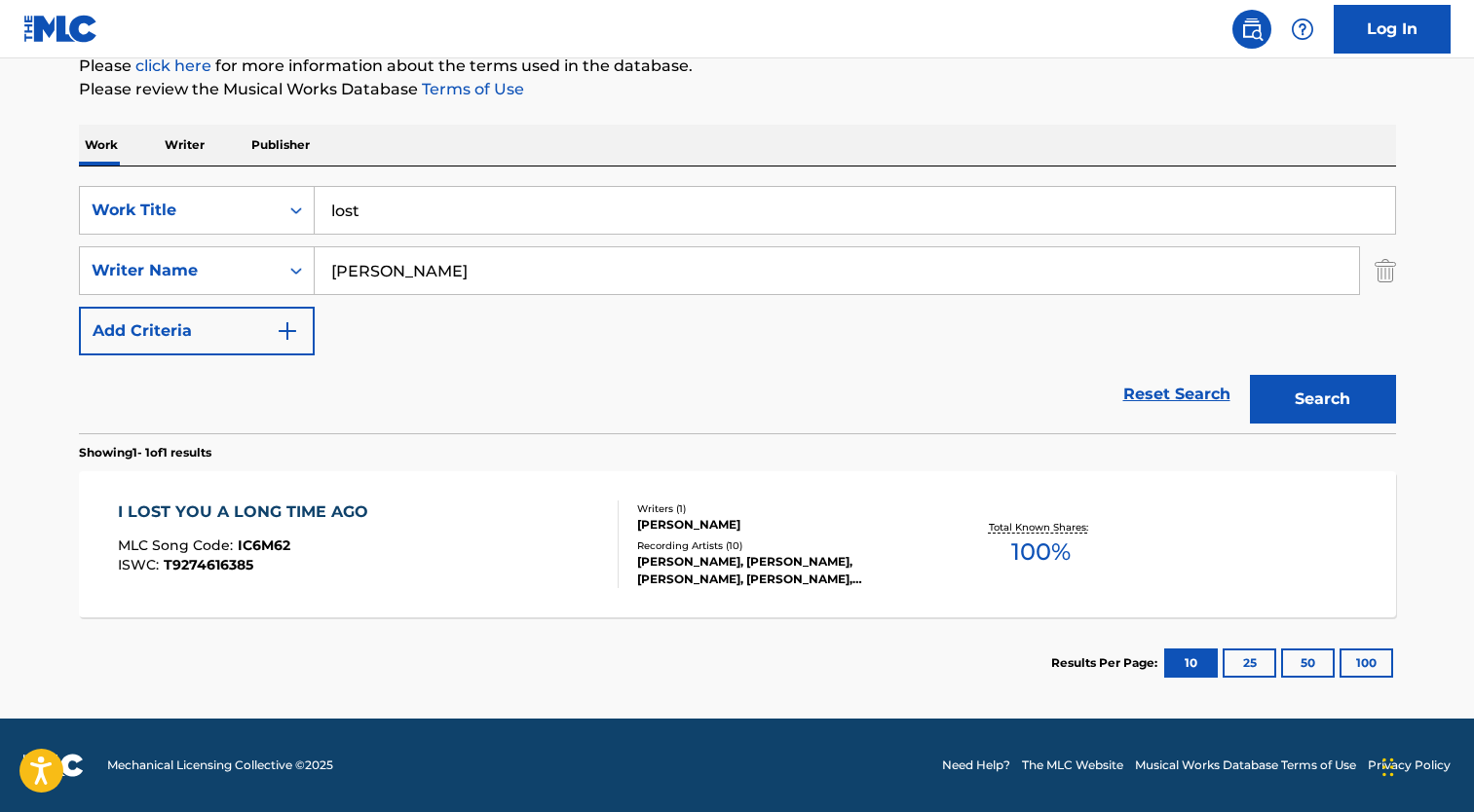
click at [450, 291] on input "[PERSON_NAME]" at bounding box center [837, 270] width 1045 height 47
